Goal: Task Accomplishment & Management: Manage account settings

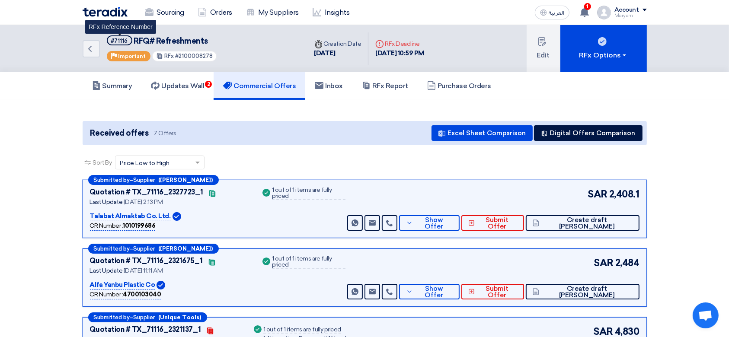
click at [119, 38] on div "#71116" at bounding box center [119, 41] width 17 height 6
copy div "71116"
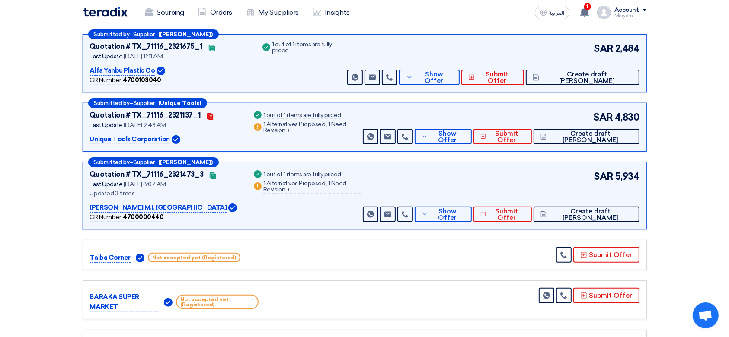
scroll to position [230, 0]
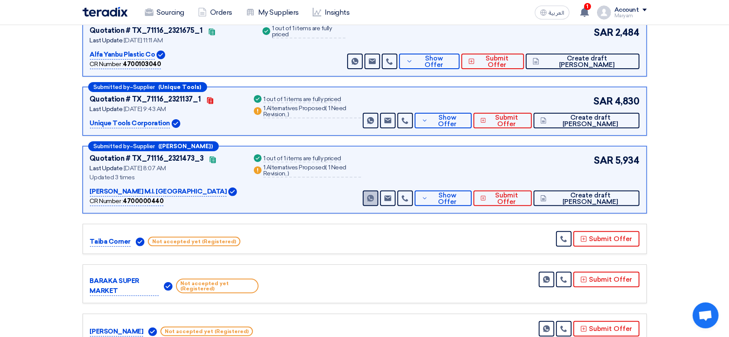
click at [378, 201] on link "Send Message" at bounding box center [371, 199] width 16 height 16
click at [465, 199] on span "Show Offer" at bounding box center [447, 198] width 35 height 13
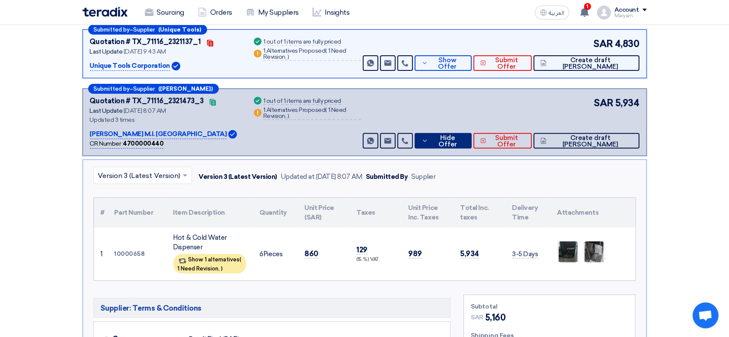
scroll to position [403, 0]
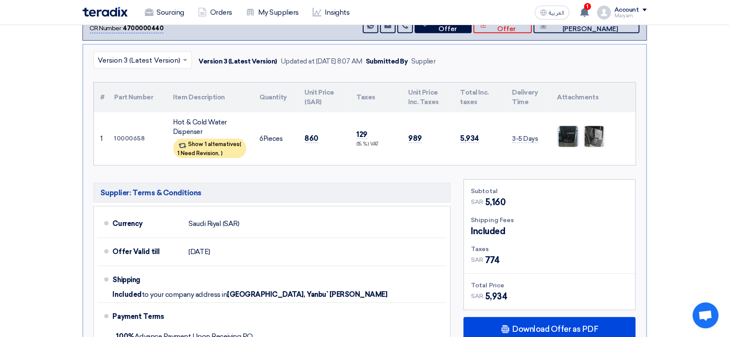
click at [573, 133] on img at bounding box center [567, 136] width 21 height 43
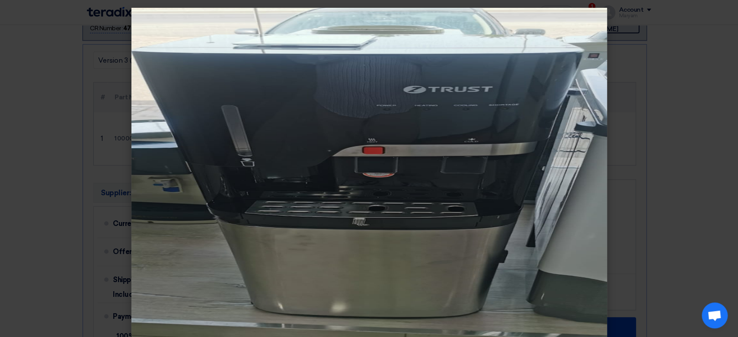
click at [676, 92] on modal-container at bounding box center [369, 168] width 738 height 337
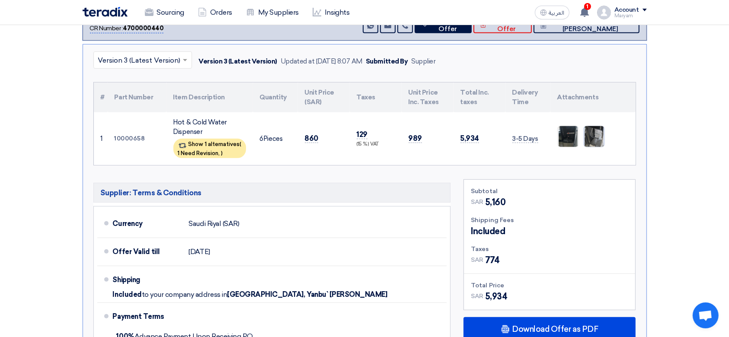
click at [598, 133] on img at bounding box center [593, 136] width 21 height 43
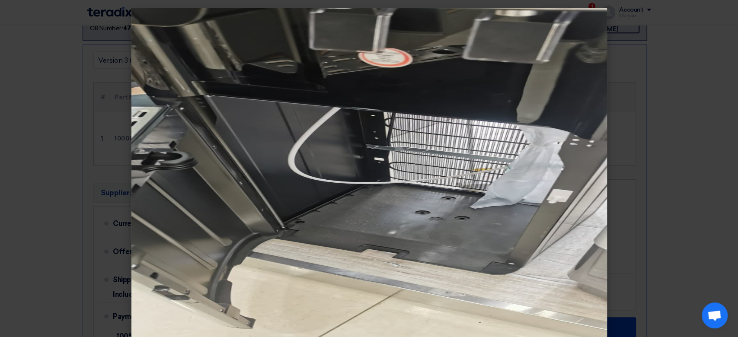
click at [684, 184] on modal-container at bounding box center [369, 168] width 738 height 337
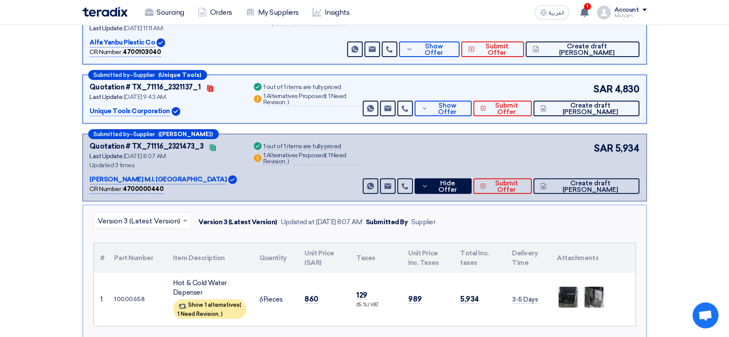
scroll to position [230, 0]
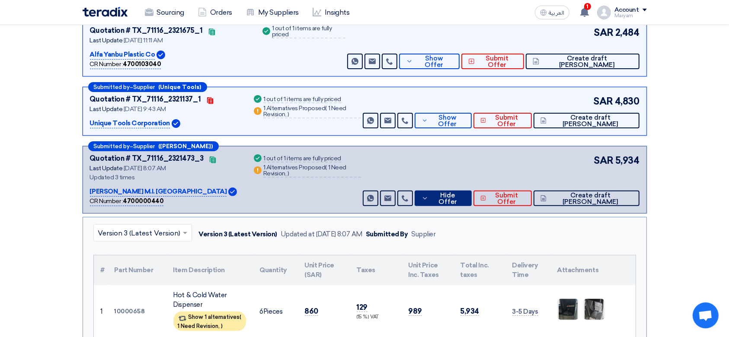
click at [465, 197] on span "Hide Offer" at bounding box center [447, 198] width 34 height 13
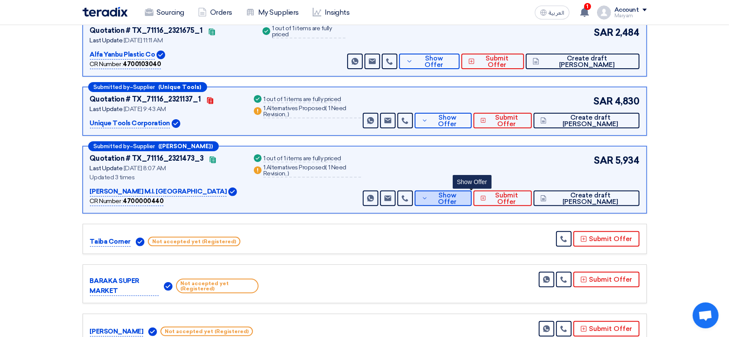
scroll to position [0, 0]
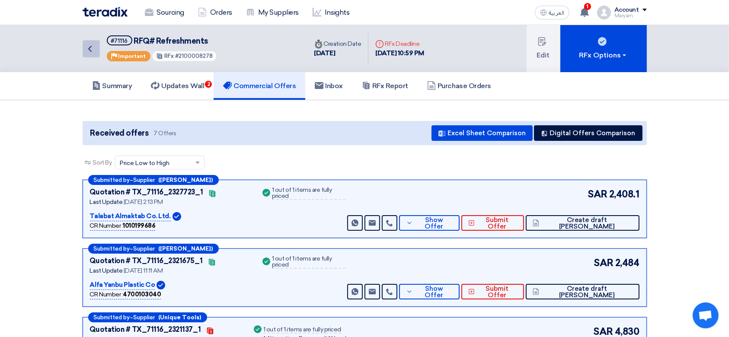
click at [84, 52] on link "Back" at bounding box center [91, 48] width 17 height 17
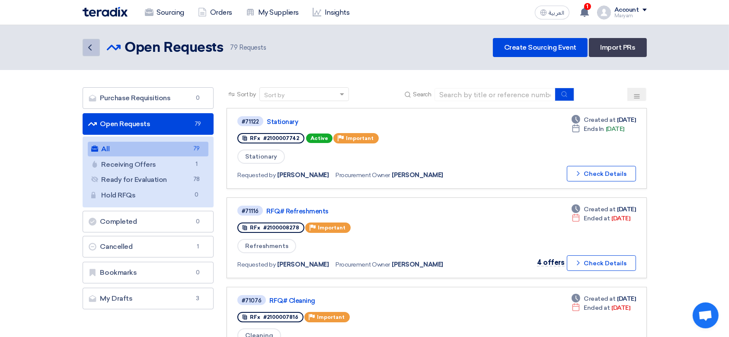
click at [95, 48] on link "Back" at bounding box center [91, 47] width 17 height 17
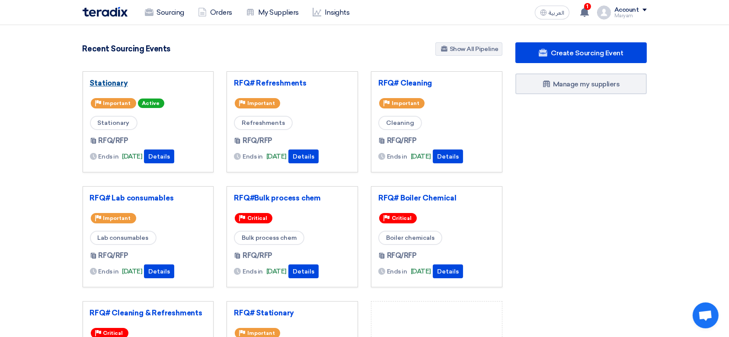
click at [94, 84] on link "Stationary" at bounding box center [148, 83] width 117 height 9
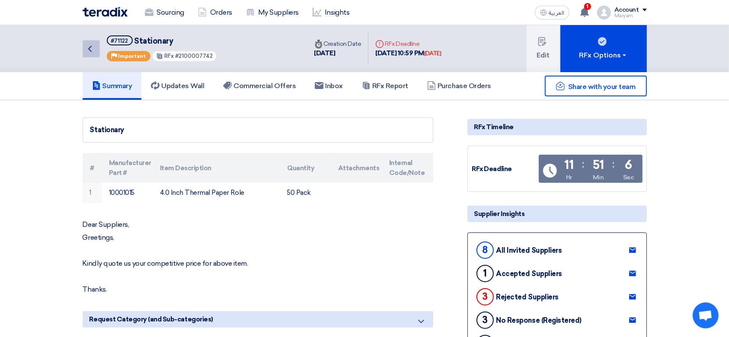
click at [85, 46] on icon "Back" at bounding box center [90, 49] width 10 height 10
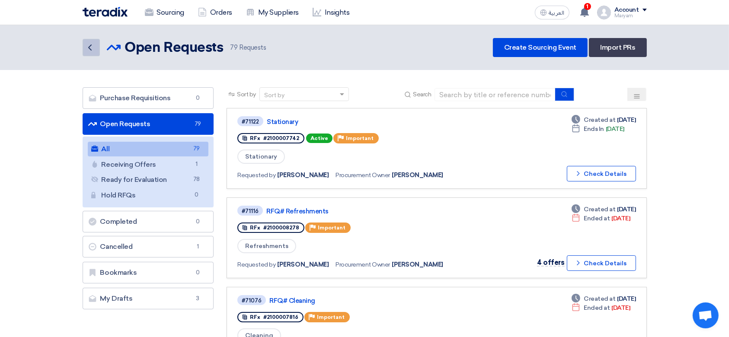
click at [97, 49] on link "Back" at bounding box center [91, 47] width 17 height 17
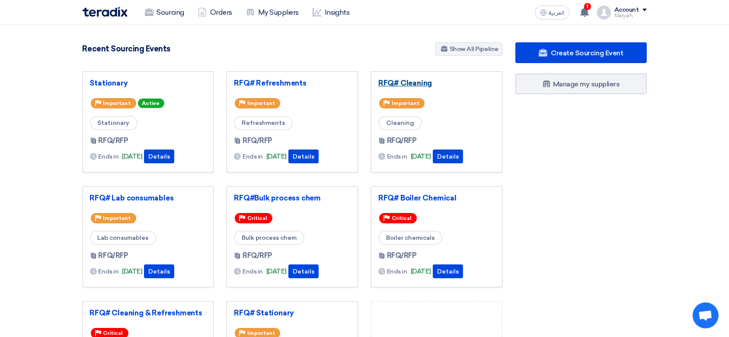
click at [408, 83] on link "RFQ# Cleaning" at bounding box center [436, 83] width 117 height 9
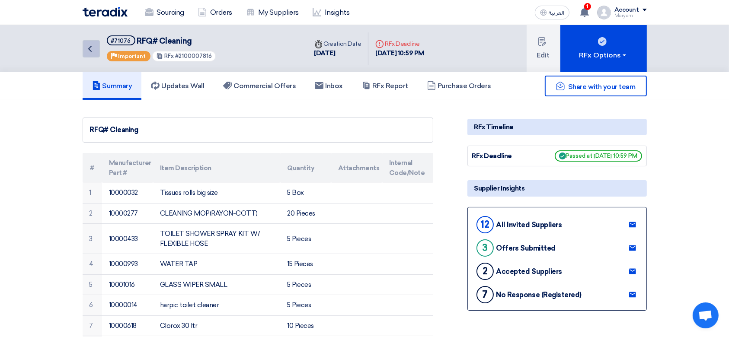
click at [96, 46] on link "Back" at bounding box center [91, 48] width 17 height 17
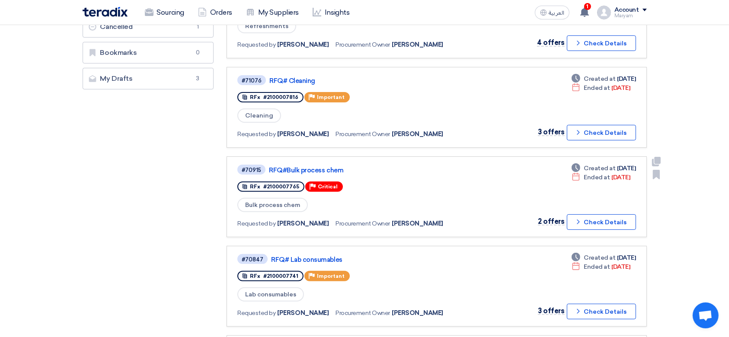
scroll to position [230, 0]
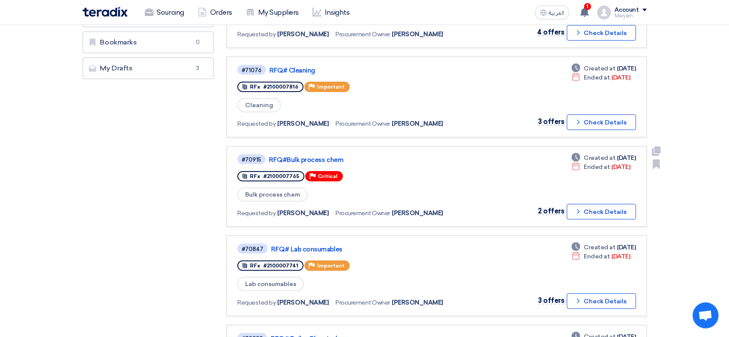
click at [313, 153] on div "#70915 RFQ#Bulk process chem" at bounding box center [361, 159] width 249 height 12
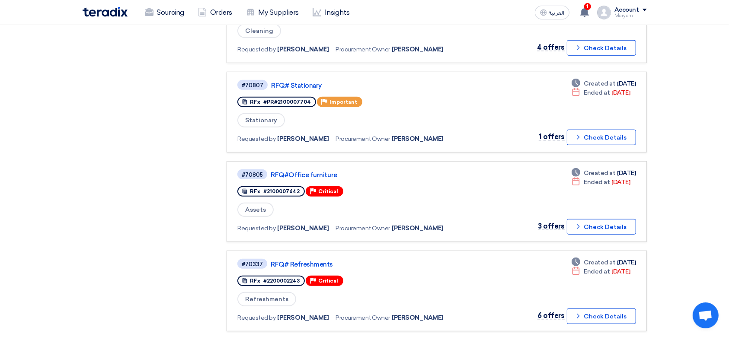
scroll to position [691, 0]
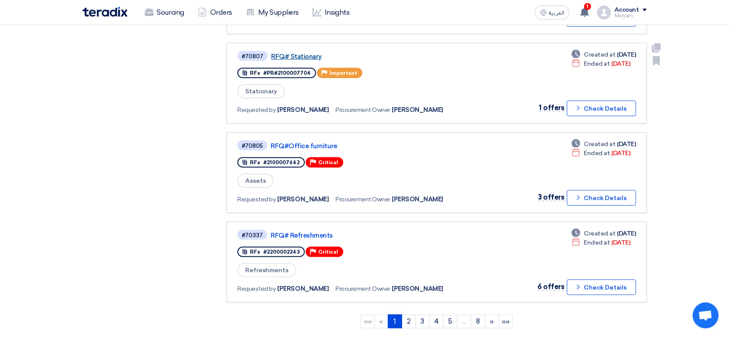
click at [303, 53] on link "RFQ# Stationary" at bounding box center [379, 57] width 216 height 8
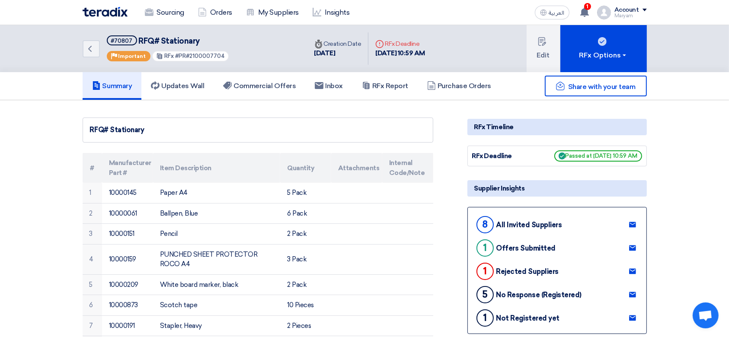
click at [80, 51] on div "Back #70807 RFQ# Stationary Priority Important RFx #PR#2100007704 Time Creation…" at bounding box center [364, 48] width 577 height 47
click at [96, 47] on link "Back" at bounding box center [91, 48] width 17 height 17
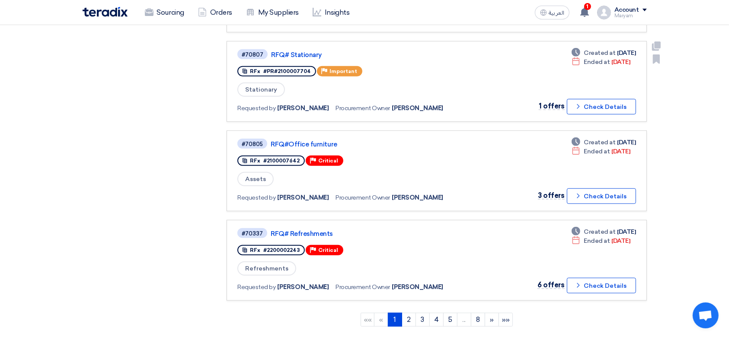
scroll to position [749, 0]
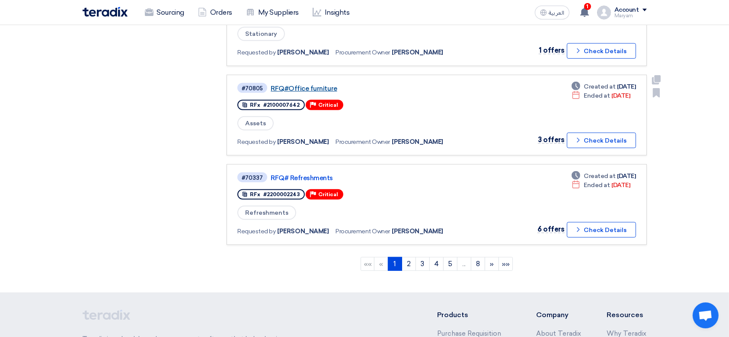
click at [320, 85] on link "RFQ#Office furniture" at bounding box center [379, 89] width 216 height 8
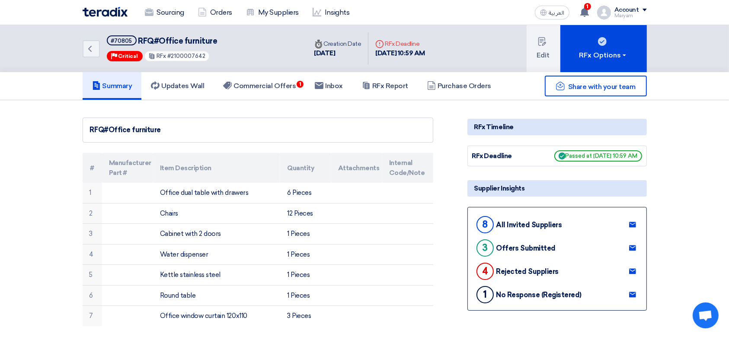
scroll to position [57, 0]
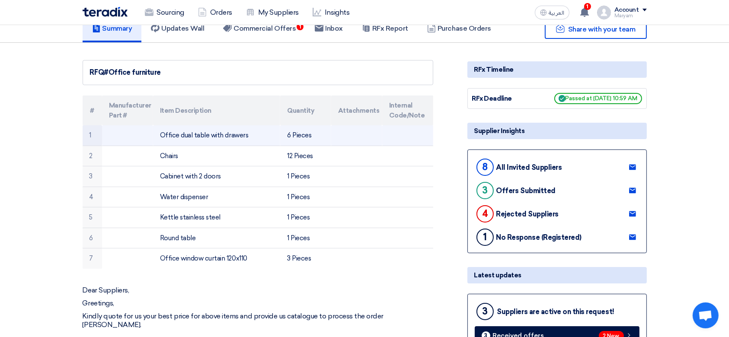
click at [232, 132] on td "Office dual table with drawers" at bounding box center [216, 135] width 127 height 20
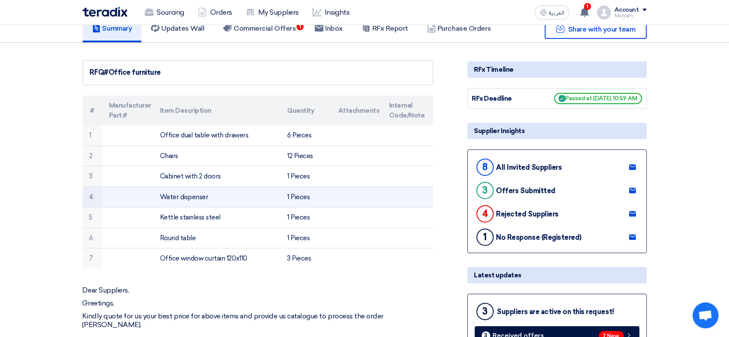
click at [239, 199] on td "Water dispenser" at bounding box center [216, 197] width 127 height 21
click at [186, 195] on td "Water dispenser" at bounding box center [216, 197] width 127 height 21
copy tr "Water dispenser"
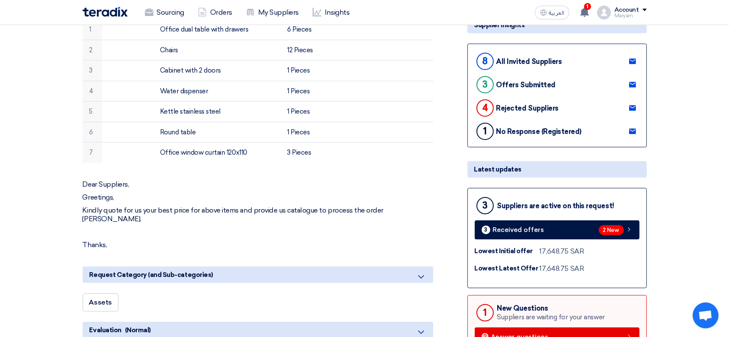
scroll to position [115, 0]
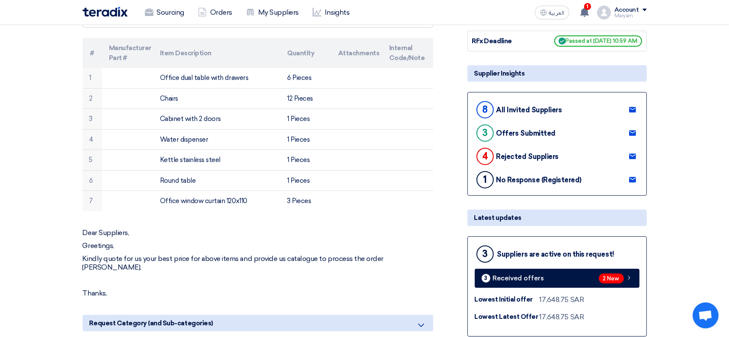
click at [180, 231] on p "Dear Suppliers," at bounding box center [258, 233] width 350 height 9
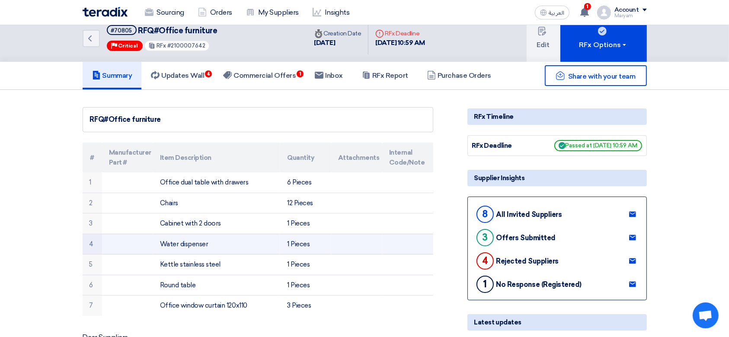
scroll to position [0, 0]
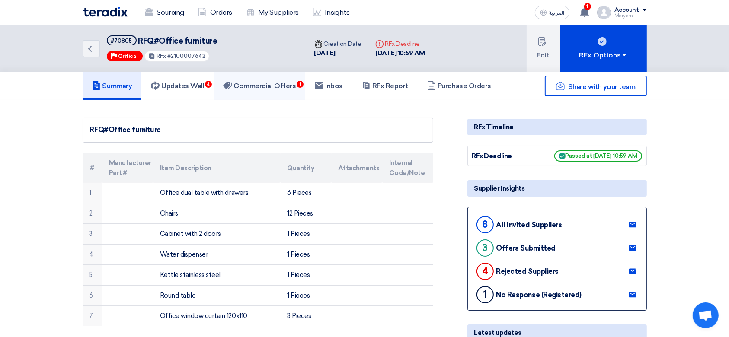
click at [301, 84] on span "1" at bounding box center [299, 84] width 7 height 7
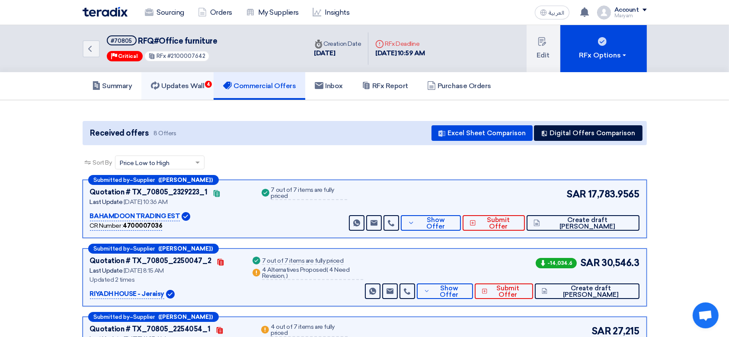
click at [191, 82] on h5 "Updates Wall 4" at bounding box center [177, 86] width 53 height 9
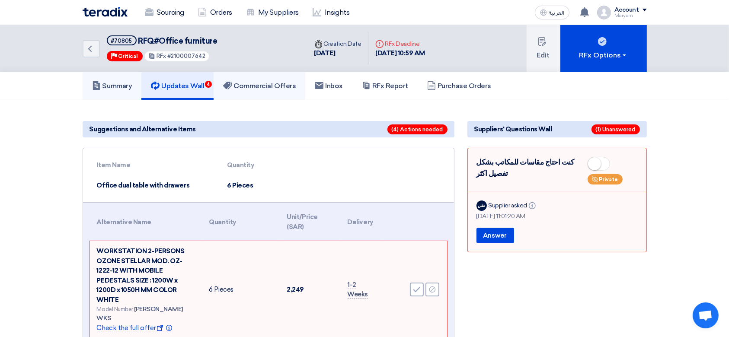
click at [107, 84] on h5 "Summary" at bounding box center [112, 86] width 40 height 9
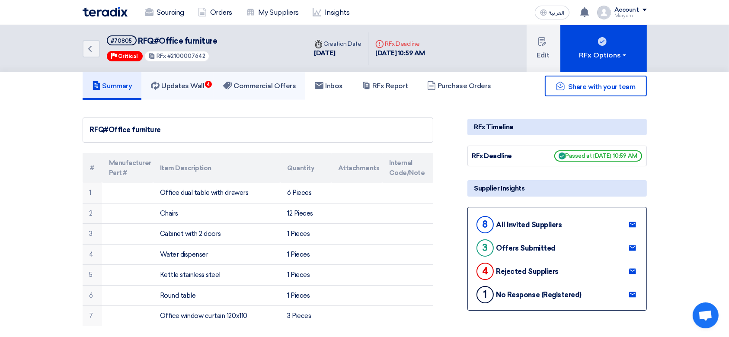
click at [187, 85] on h5 "Updates Wall 4" at bounding box center [177, 86] width 53 height 9
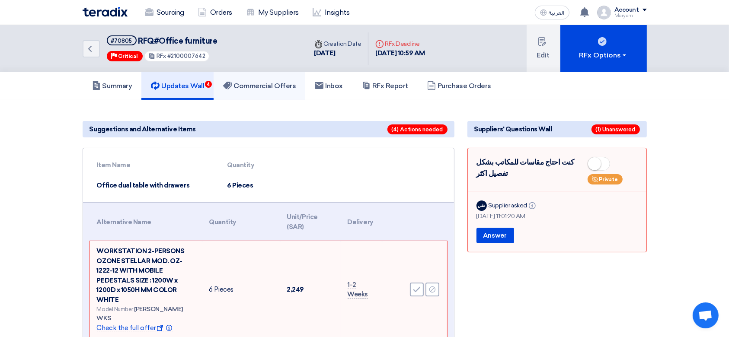
click at [257, 78] on link "Commercial Offers" at bounding box center [259, 86] width 92 height 28
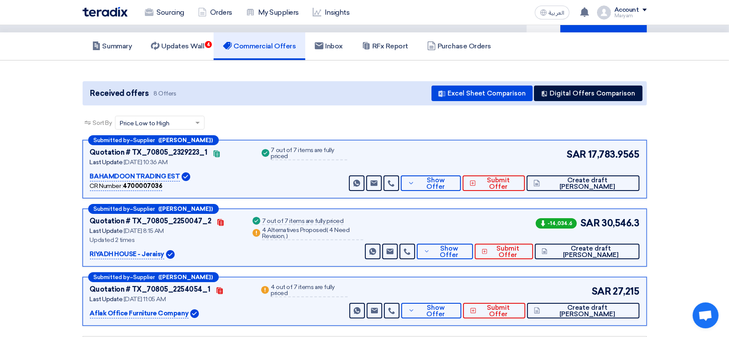
scroll to position [57, 0]
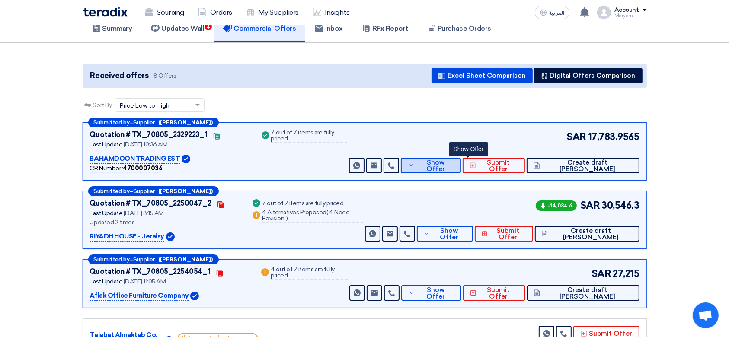
click at [454, 163] on button "Show Offer" at bounding box center [431, 166] width 60 height 16
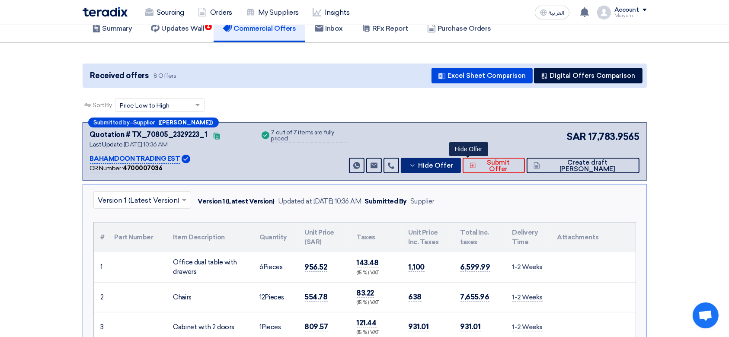
click at [453, 162] on span "Hide Offer" at bounding box center [435, 165] width 35 height 6
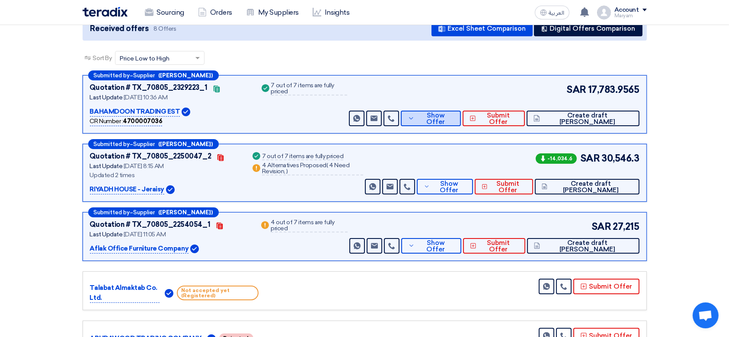
scroll to position [173, 0]
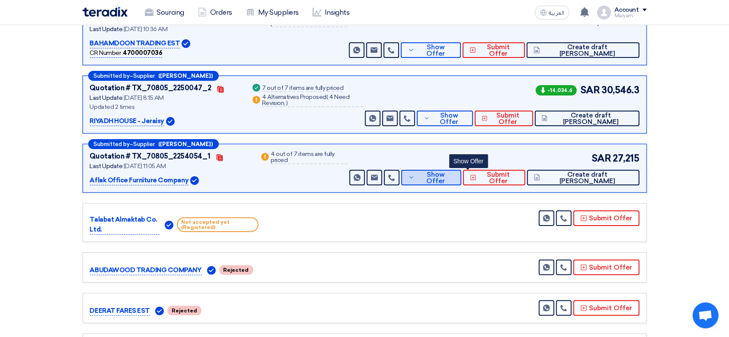
click at [461, 170] on button "Show Offer" at bounding box center [431, 178] width 60 height 16
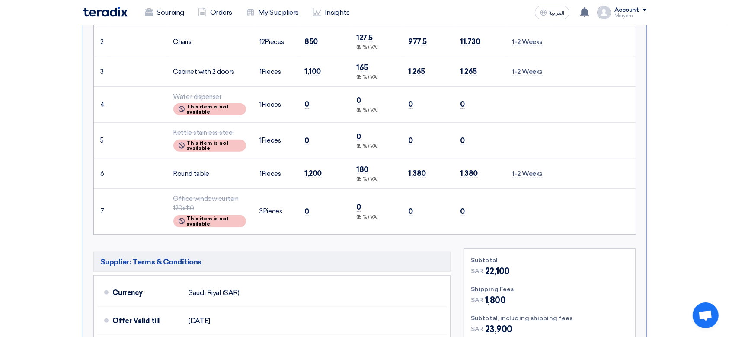
scroll to position [461, 0]
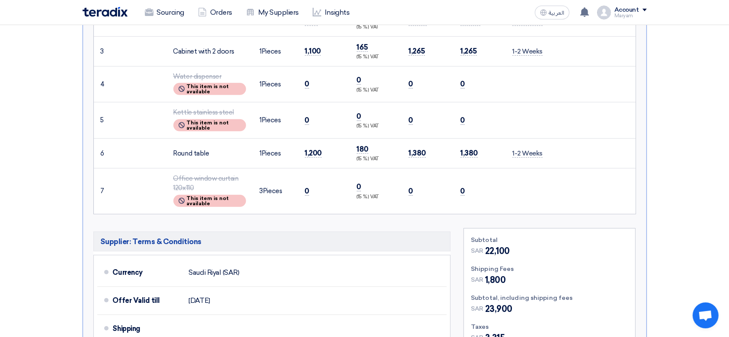
click at [210, 174] on div "Office window curtain 120x110" at bounding box center [209, 183] width 73 height 19
click at [217, 185] on div "Office window curtain 120x110" at bounding box center [209, 183] width 73 height 19
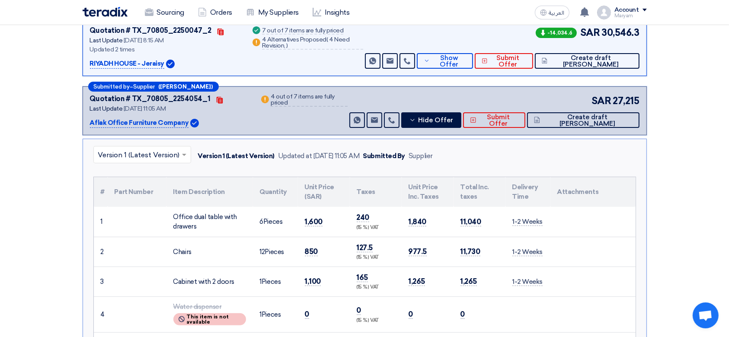
scroll to position [173, 0]
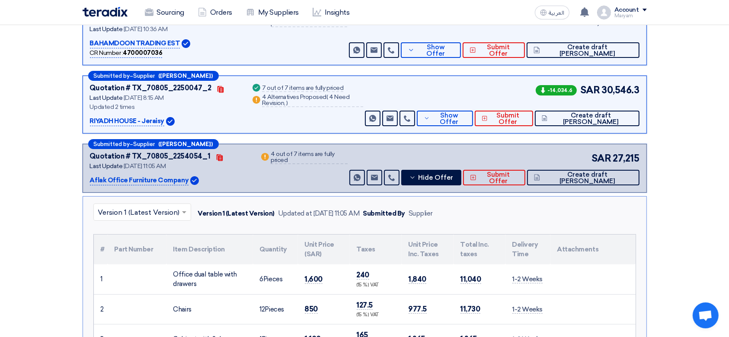
click at [483, 168] on div "SAR 27,215 Send Message Send Message" at bounding box center [493, 168] width 292 height 34
click at [453, 176] on span "Hide Offer" at bounding box center [435, 178] width 35 height 6
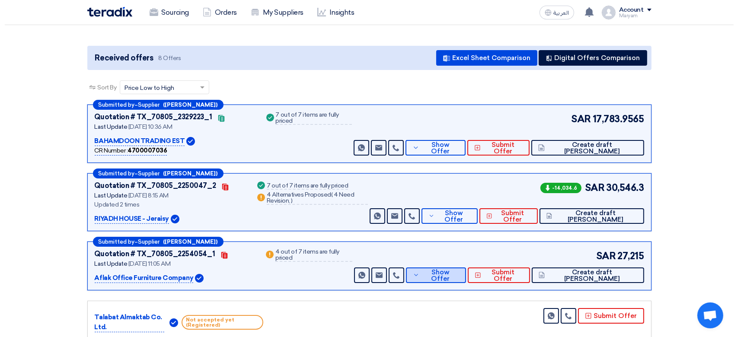
scroll to position [57, 0]
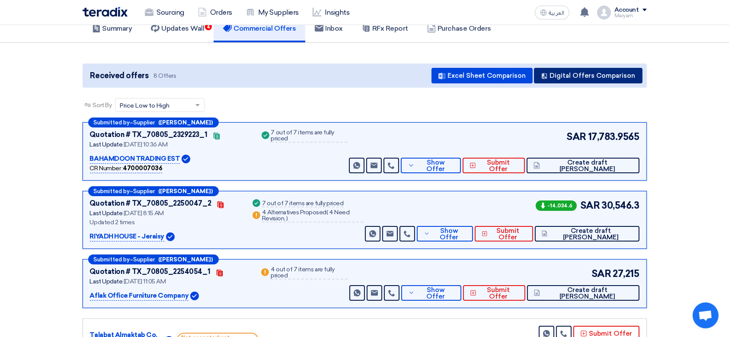
click at [604, 68] on button "Digital Offers Comparison" at bounding box center [588, 76] width 108 height 16
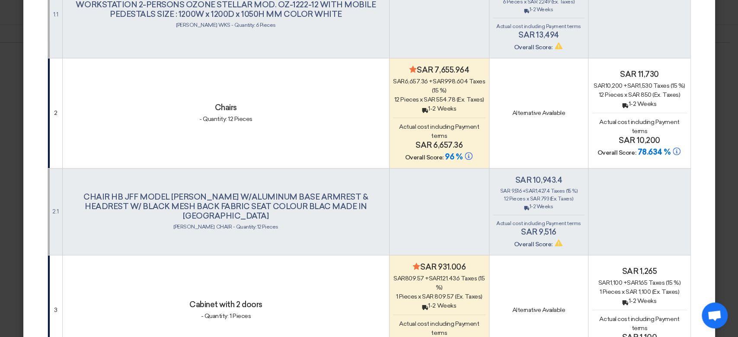
scroll to position [0, 0]
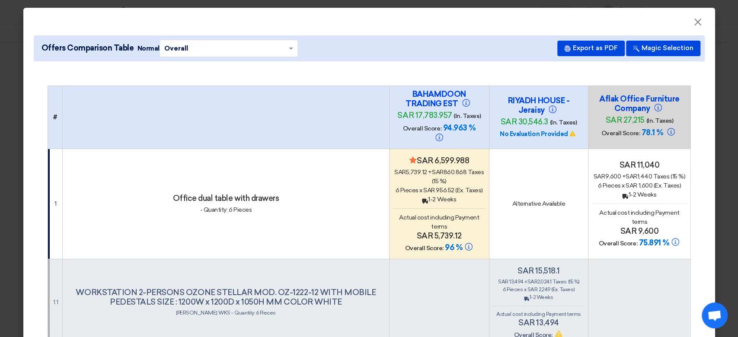
click at [380, 89] on th at bounding box center [226, 117] width 327 height 63
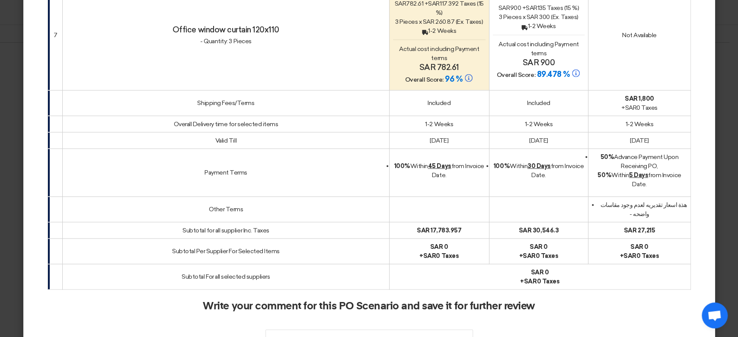
scroll to position [1224, 0]
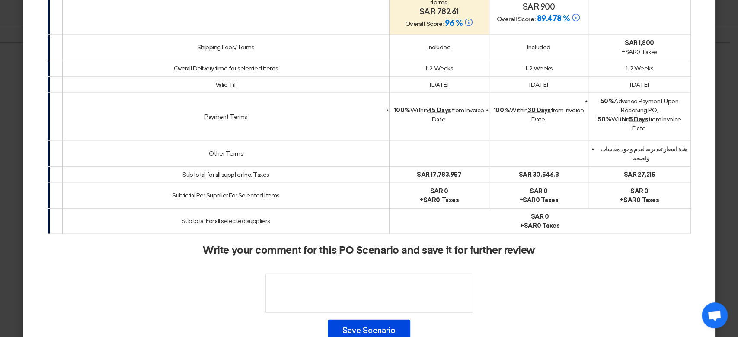
click at [662, 145] on li "هذة اسعار تقديريه لعدم وجود مقاسات واضحه -" at bounding box center [639, 154] width 95 height 18
click at [661, 145] on li "هذة اسعار تقديريه لعدم وجود مقاسات واضحه -" at bounding box center [639, 154] width 95 height 18
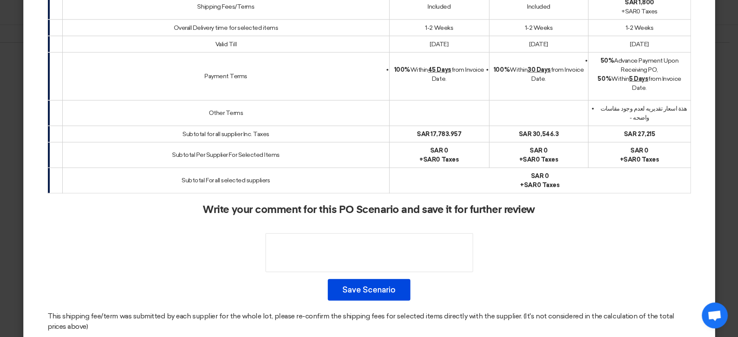
scroll to position [1281, 0]
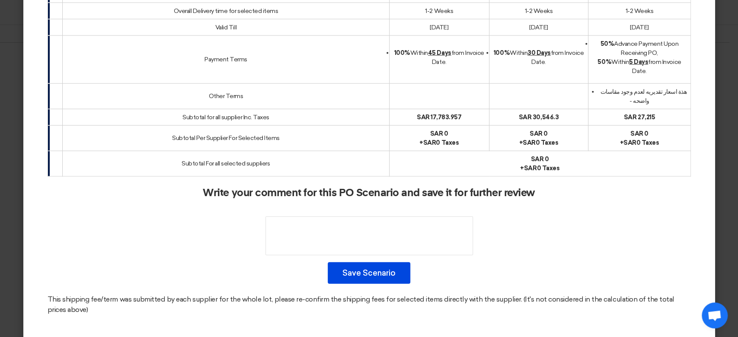
click at [436, 139] on b "+ sar 0 Taxes" at bounding box center [438, 142] width 39 height 7
click at [421, 155] on div "sar 0" at bounding box center [540, 159] width 294 height 9
click at [532, 165] on b "+ sar 0 Taxes" at bounding box center [539, 168] width 39 height 7
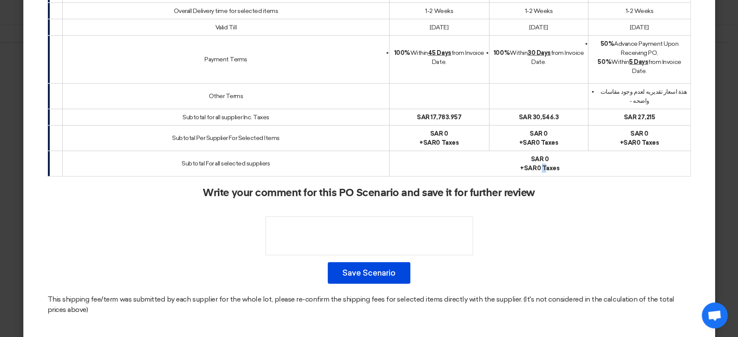
click at [532, 165] on b "+ sar 0 Taxes" at bounding box center [539, 168] width 39 height 7
click at [460, 162] on td "sar 0 + sar 0 Taxes" at bounding box center [539, 163] width 301 height 25
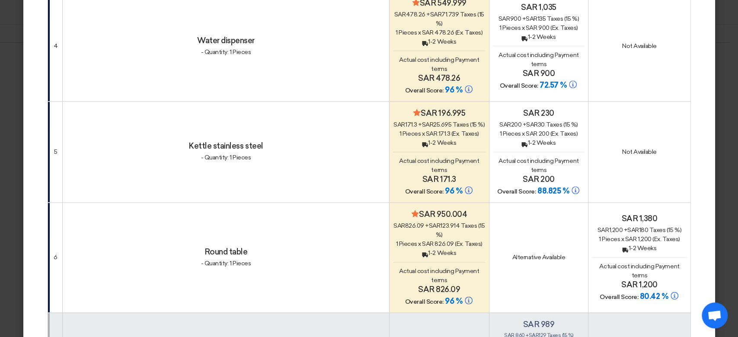
scroll to position [806, 0]
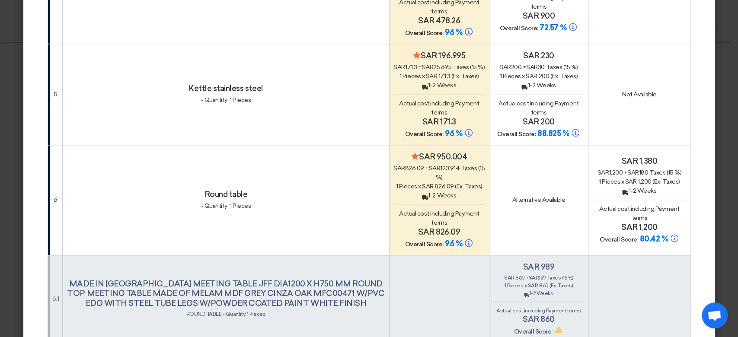
click at [436, 117] on h4 "sar 171.3" at bounding box center [439, 122] width 92 height 10
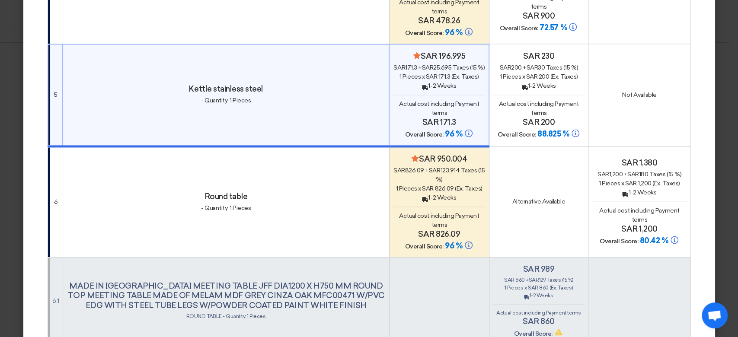
click at [435, 118] on h4 "sar 171.3" at bounding box center [439, 123] width 92 height 10
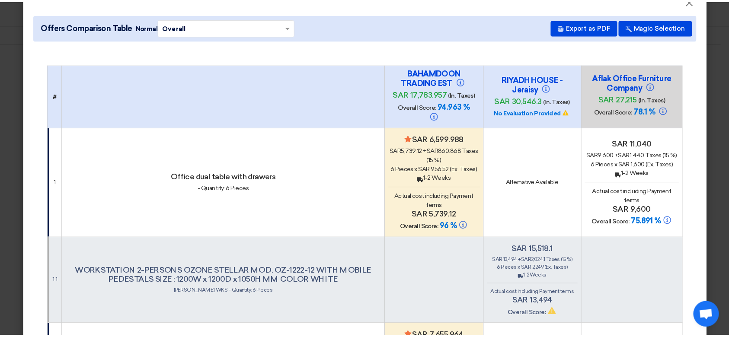
scroll to position [0, 0]
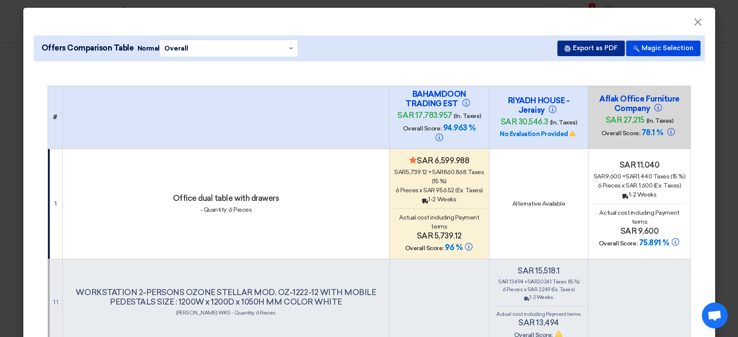
click at [591, 46] on button "Export as PDF" at bounding box center [590, 49] width 67 height 16
click at [693, 19] on span "×" at bounding box center [697, 24] width 9 height 17
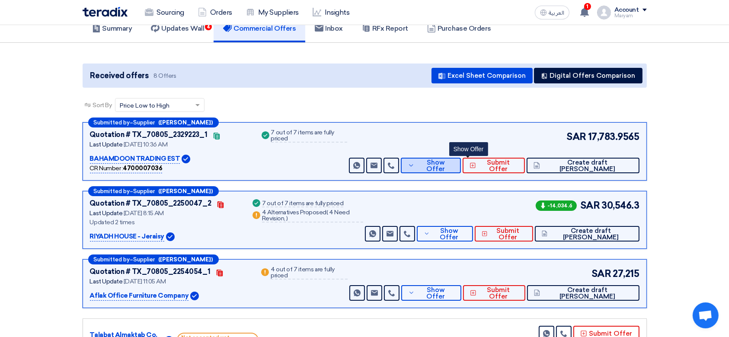
click at [454, 162] on span "Show Offer" at bounding box center [435, 165] width 37 height 13
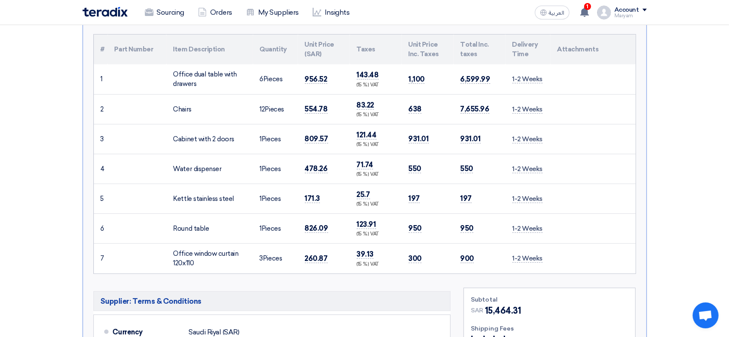
scroll to position [403, 0]
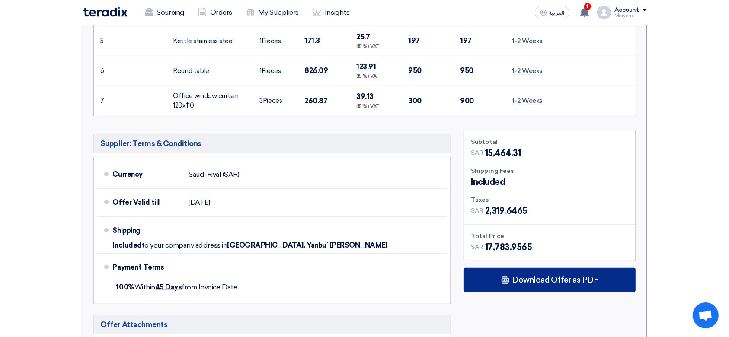
click at [538, 277] on span "Download Offer as PDF" at bounding box center [555, 280] width 86 height 8
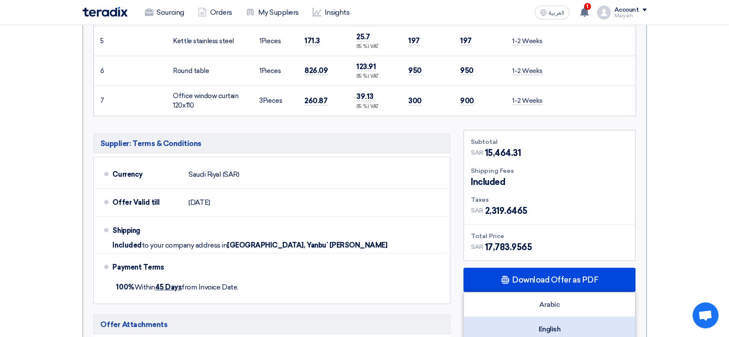
click at [509, 325] on div "English" at bounding box center [549, 329] width 171 height 24
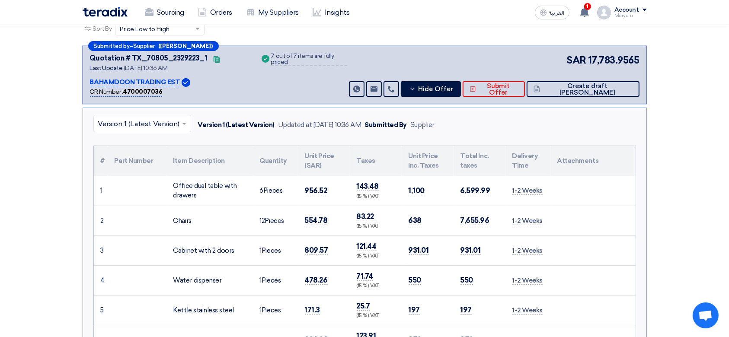
scroll to position [0, 0]
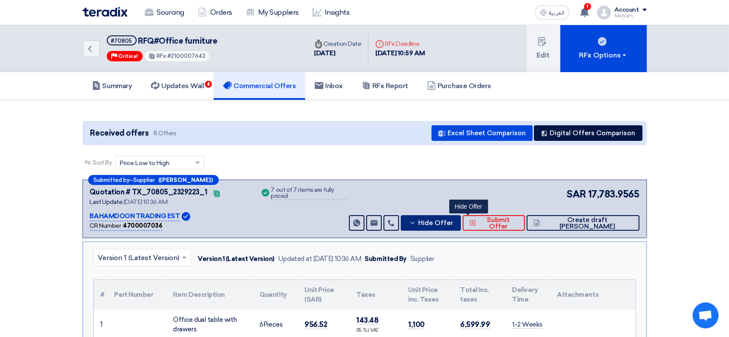
click at [453, 220] on span "Hide Offer" at bounding box center [435, 223] width 35 height 6
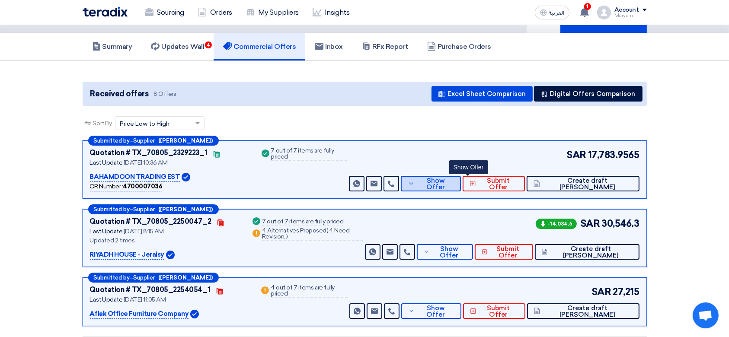
scroll to position [57, 0]
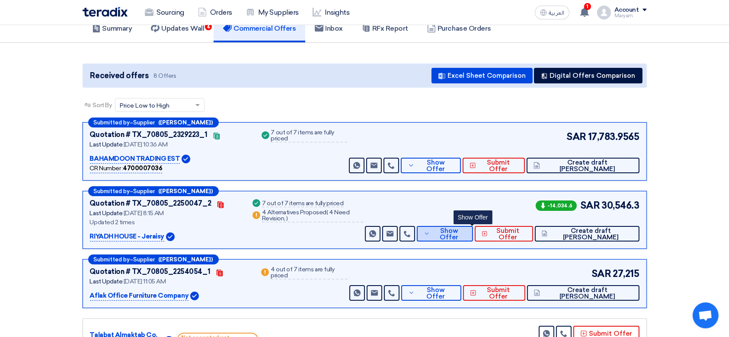
click at [470, 226] on button "Show Offer" at bounding box center [445, 234] width 56 height 16
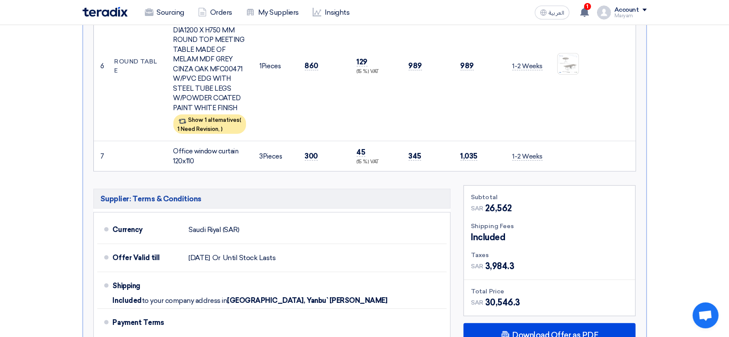
scroll to position [806, 0]
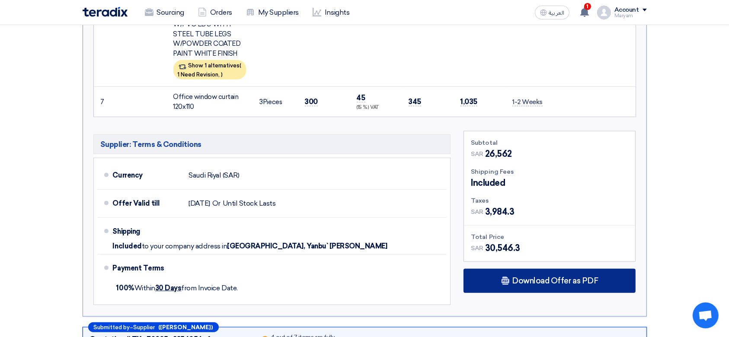
click at [491, 269] on div "Download Offer as PDF" at bounding box center [549, 281] width 172 height 24
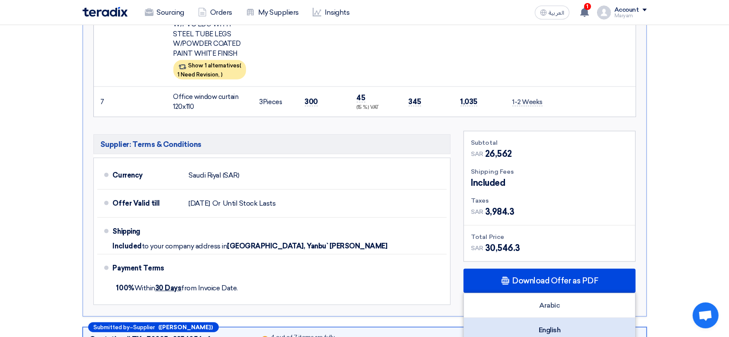
click at [528, 318] on div "English" at bounding box center [549, 330] width 171 height 24
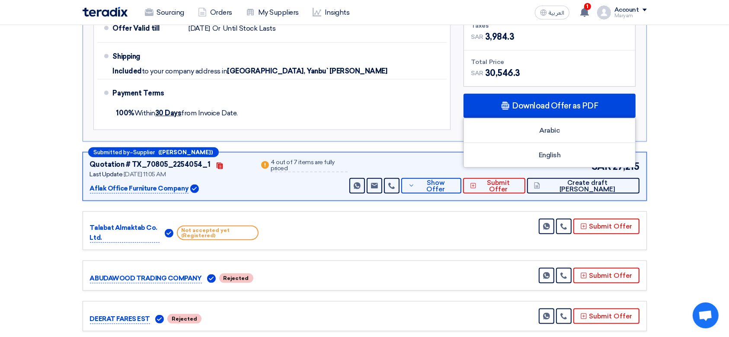
scroll to position [1095, 0]
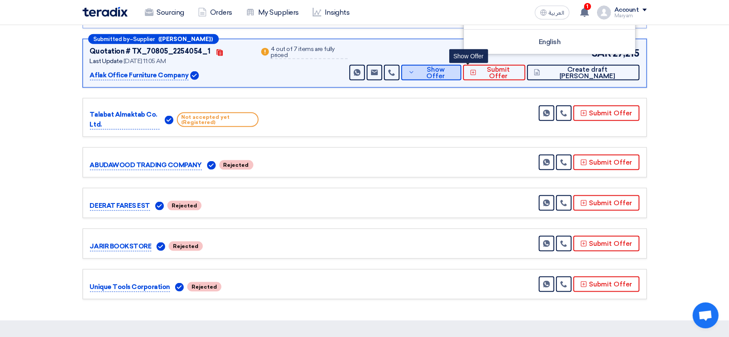
click at [459, 65] on button "Show Offer" at bounding box center [431, 73] width 60 height 16
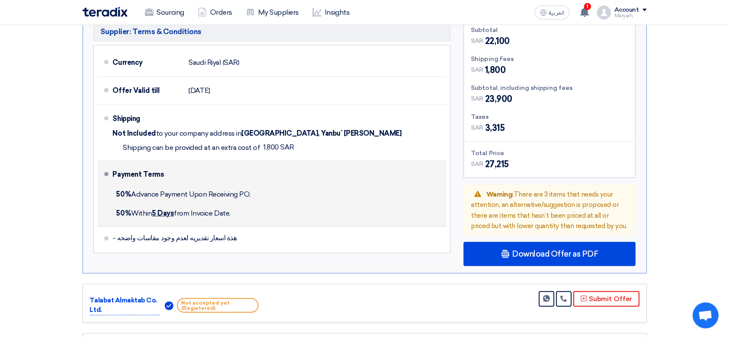
scroll to position [686, 0]
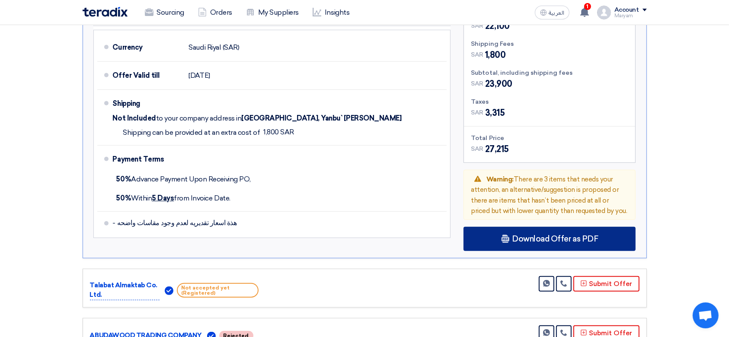
click at [594, 235] on span "Download Offer as PDF" at bounding box center [555, 239] width 86 height 8
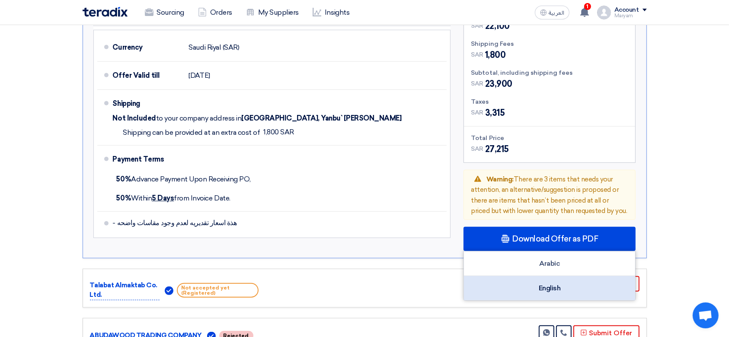
click at [493, 283] on div "English" at bounding box center [549, 288] width 171 height 24
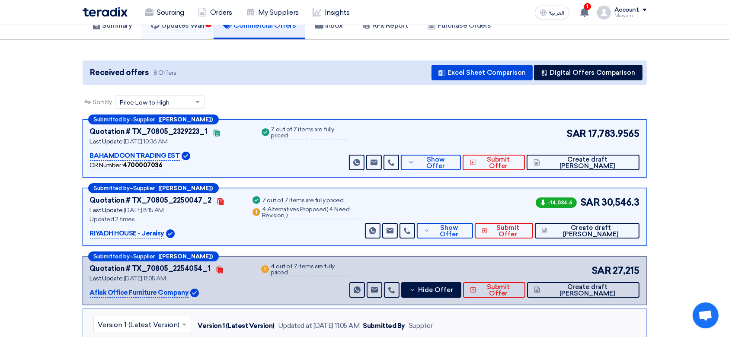
scroll to position [0, 0]
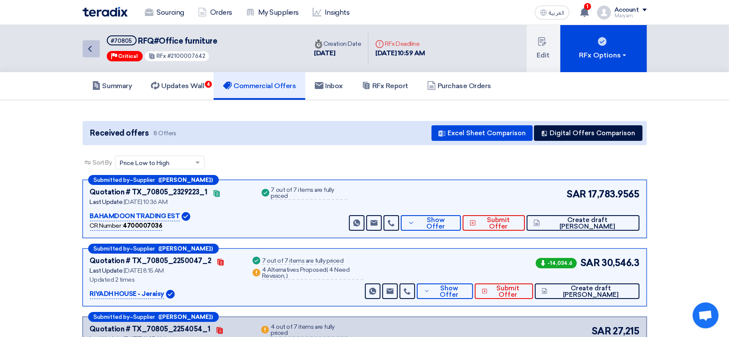
click at [90, 44] on icon "Back" at bounding box center [90, 49] width 10 height 10
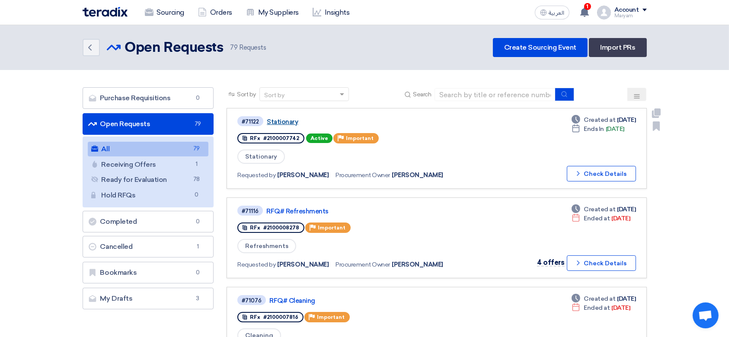
click at [273, 125] on link "Stationary" at bounding box center [375, 122] width 216 height 8
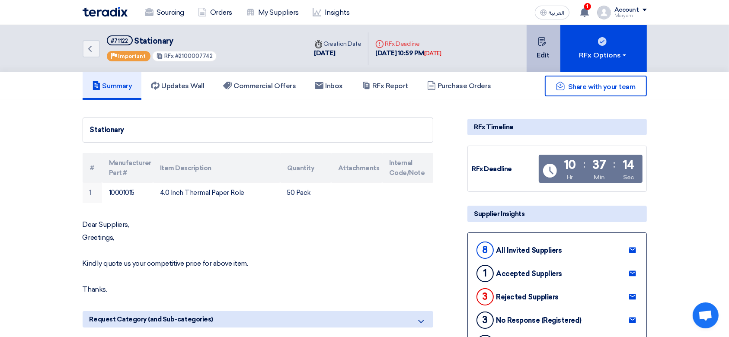
click at [549, 59] on button "Edit" at bounding box center [543, 48] width 34 height 47
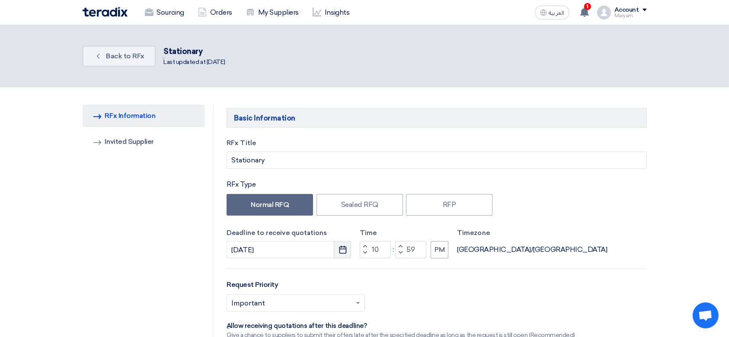
click at [339, 249] on icon "Pick a date" at bounding box center [342, 249] width 9 height 9
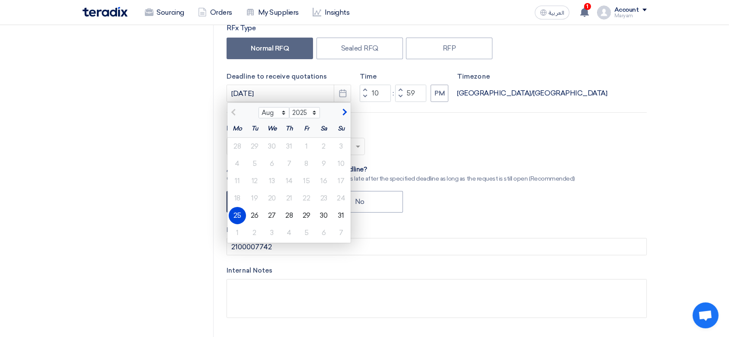
scroll to position [173, 0]
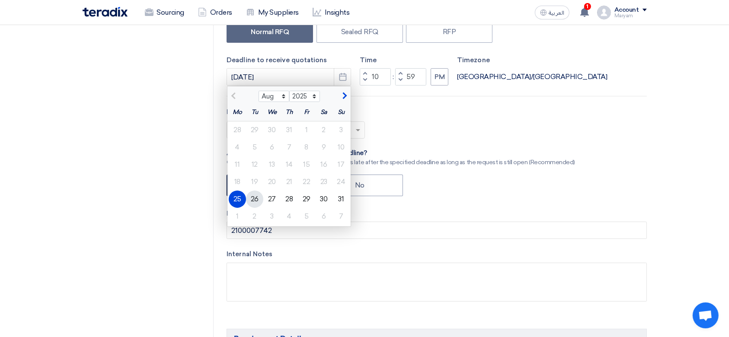
click at [250, 200] on div "26" at bounding box center [254, 199] width 17 height 17
type input "[DATE]"
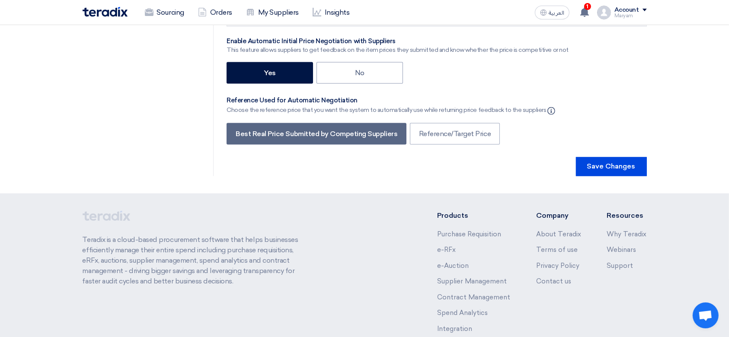
scroll to position [1506, 0]
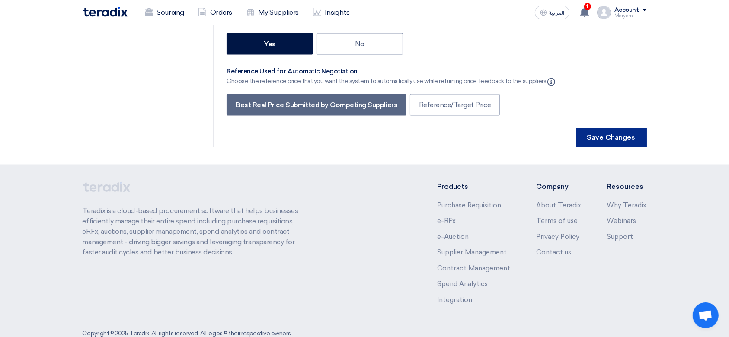
click at [628, 128] on button "Save Changes" at bounding box center [611, 137] width 71 height 19
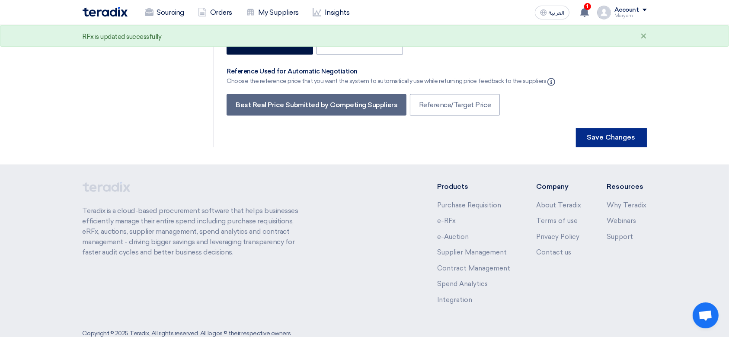
scroll to position [0, 0]
